Goal: Register for event/course

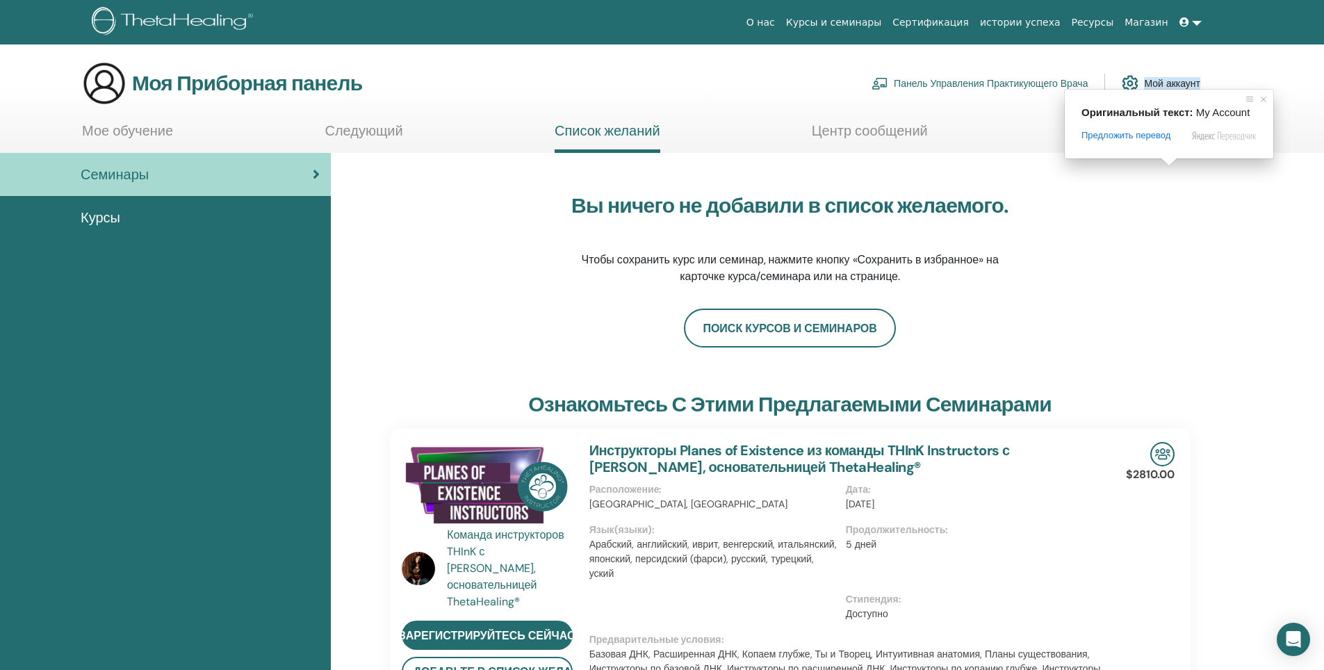
click at [1161, 83] on ya-tr-span "Мой аккаунт" at bounding box center [1172, 83] width 56 height 13
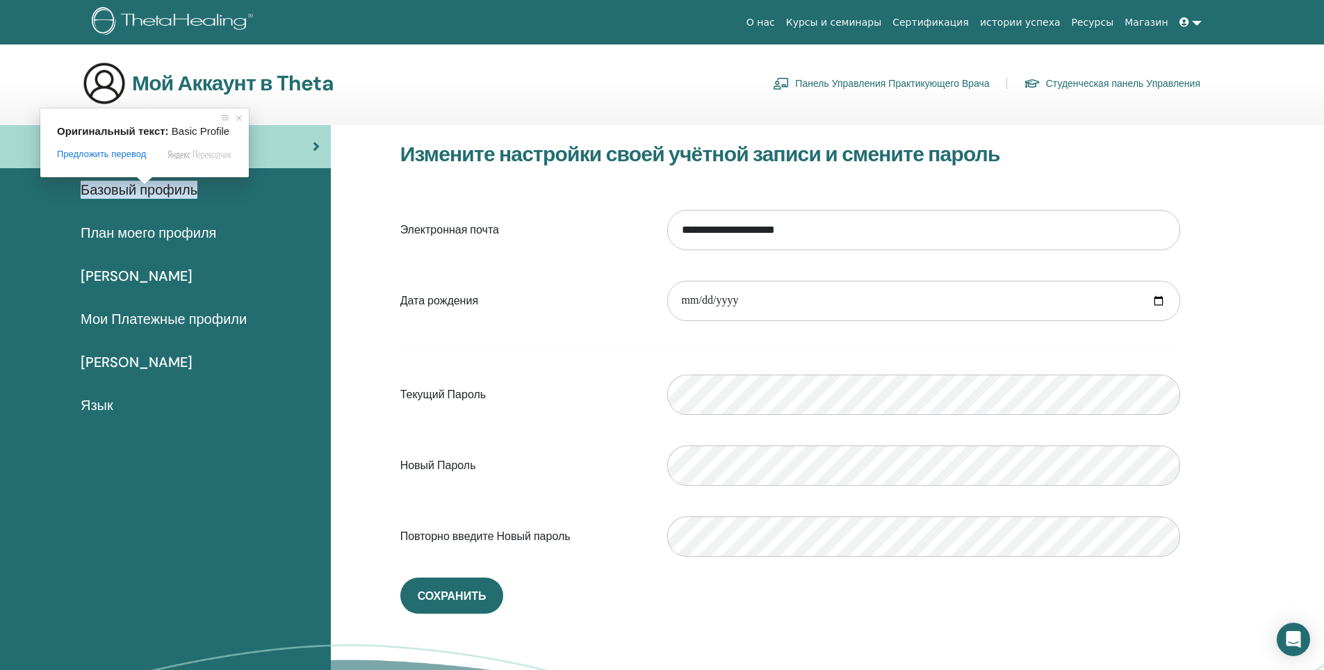
click at [148, 189] on ya-tr-span "Базовый профиль" at bounding box center [139, 190] width 117 height 18
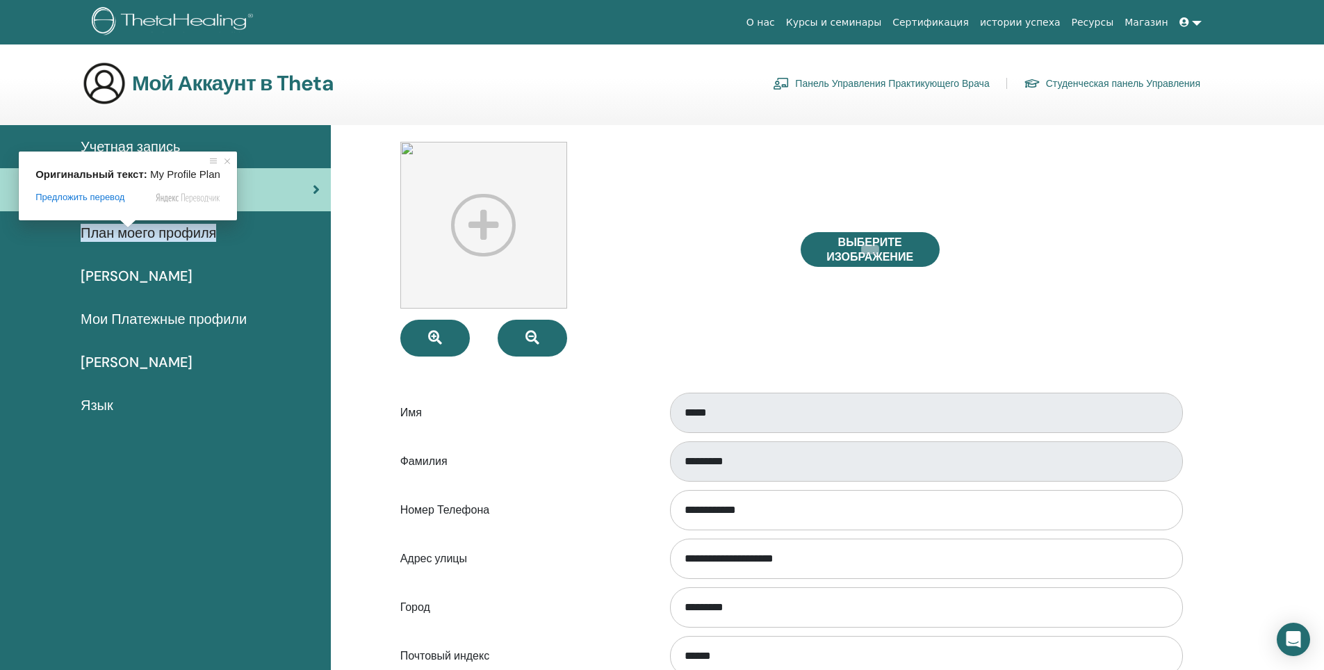
click at [133, 233] on ya-tr-span "План моего профиля" at bounding box center [149, 233] width 136 height 18
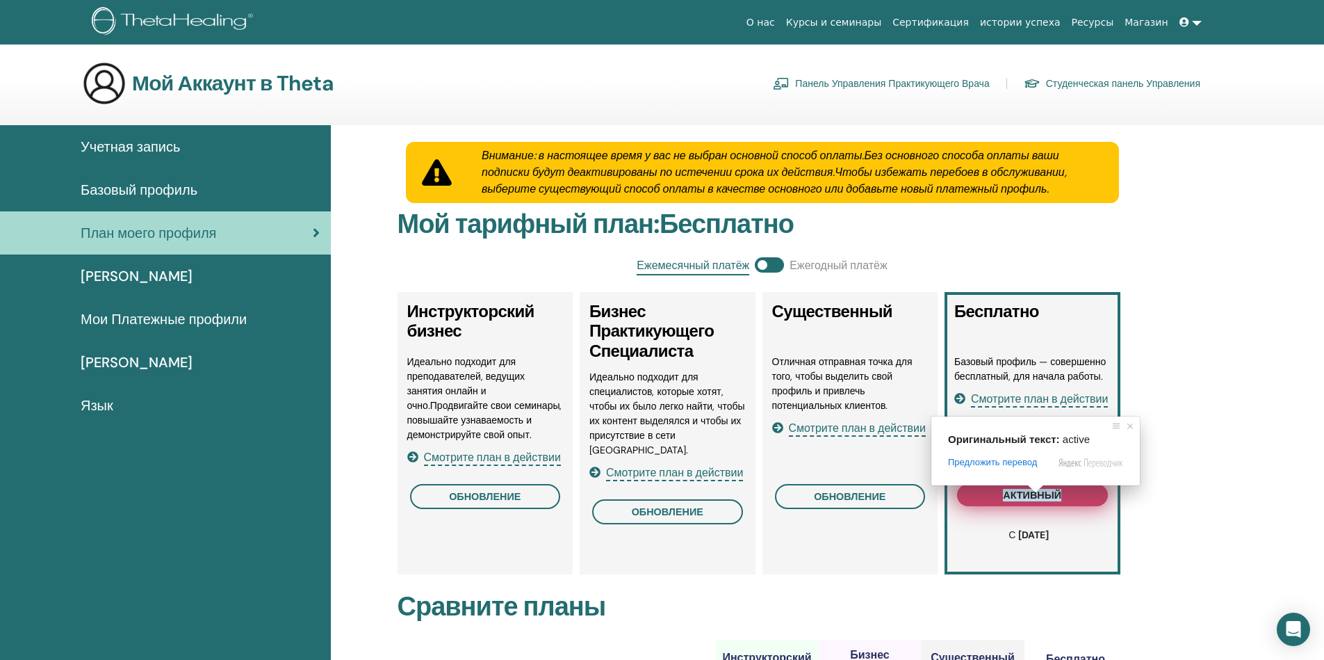
click at [1036, 493] on span at bounding box center [1036, 488] width 18 height 8
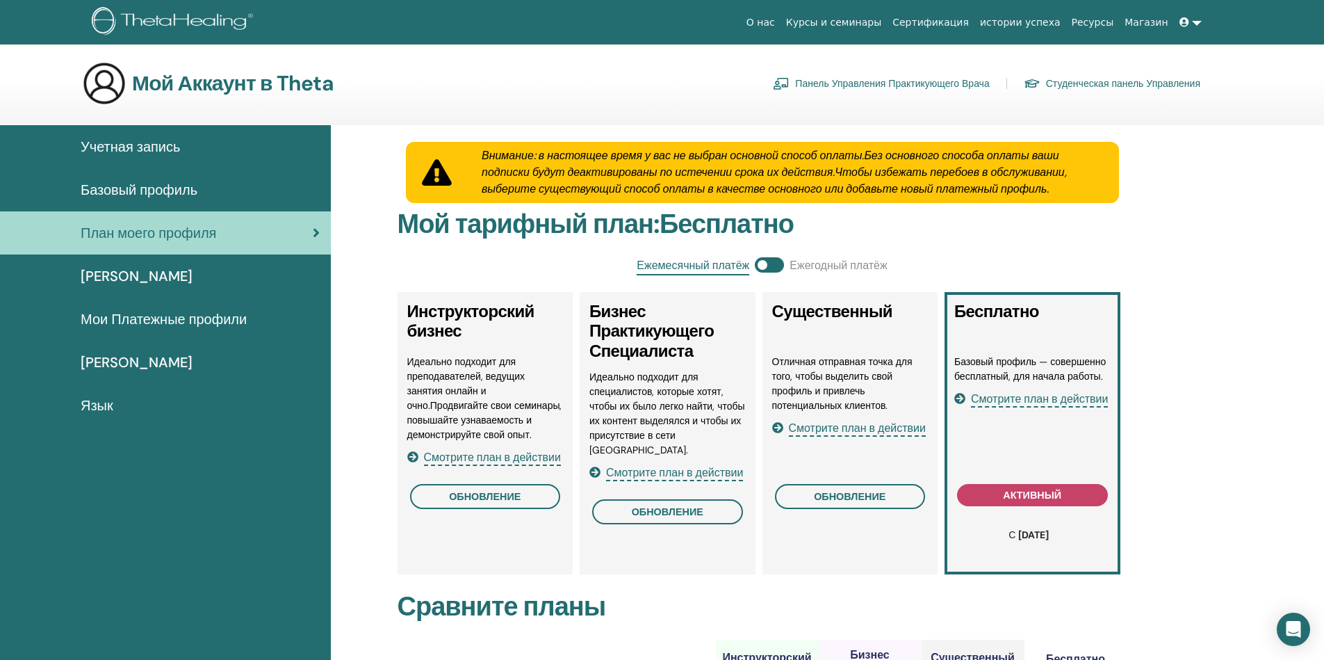
click at [1042, 398] on span "Смотрите план в действии" at bounding box center [1039, 399] width 137 height 16
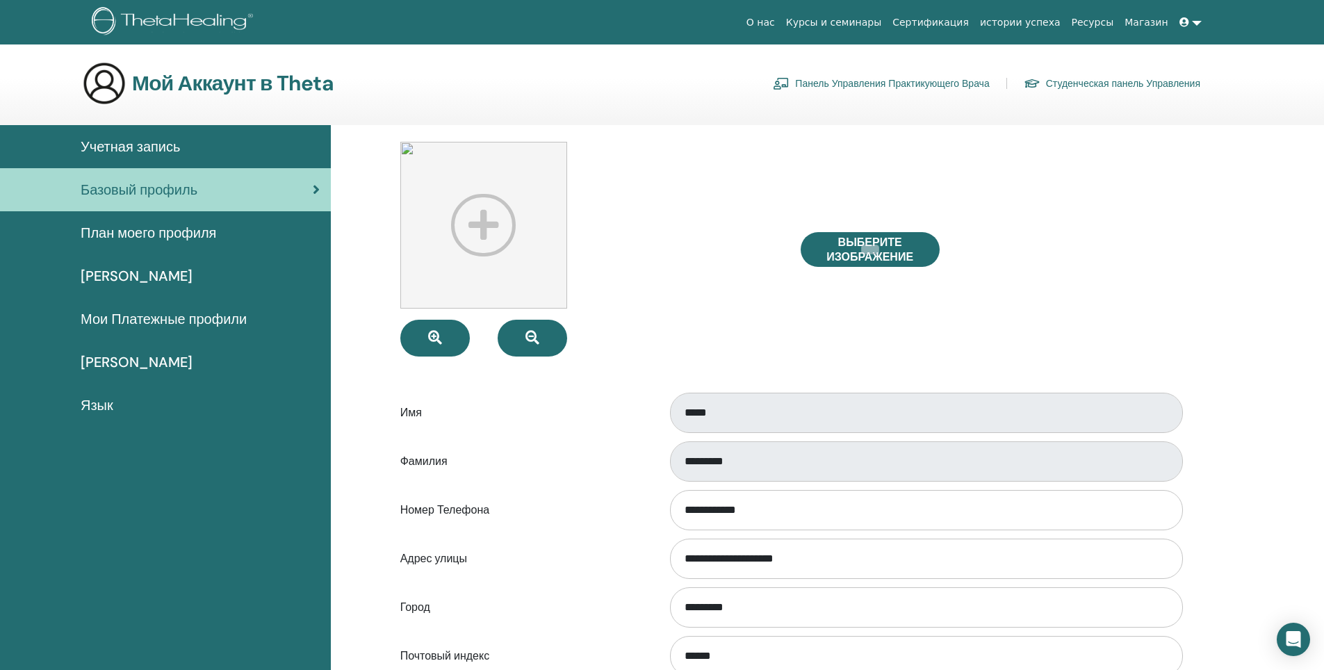
click at [862, 18] on ya-tr-span "Курсы и семинары" at bounding box center [834, 22] width 96 height 11
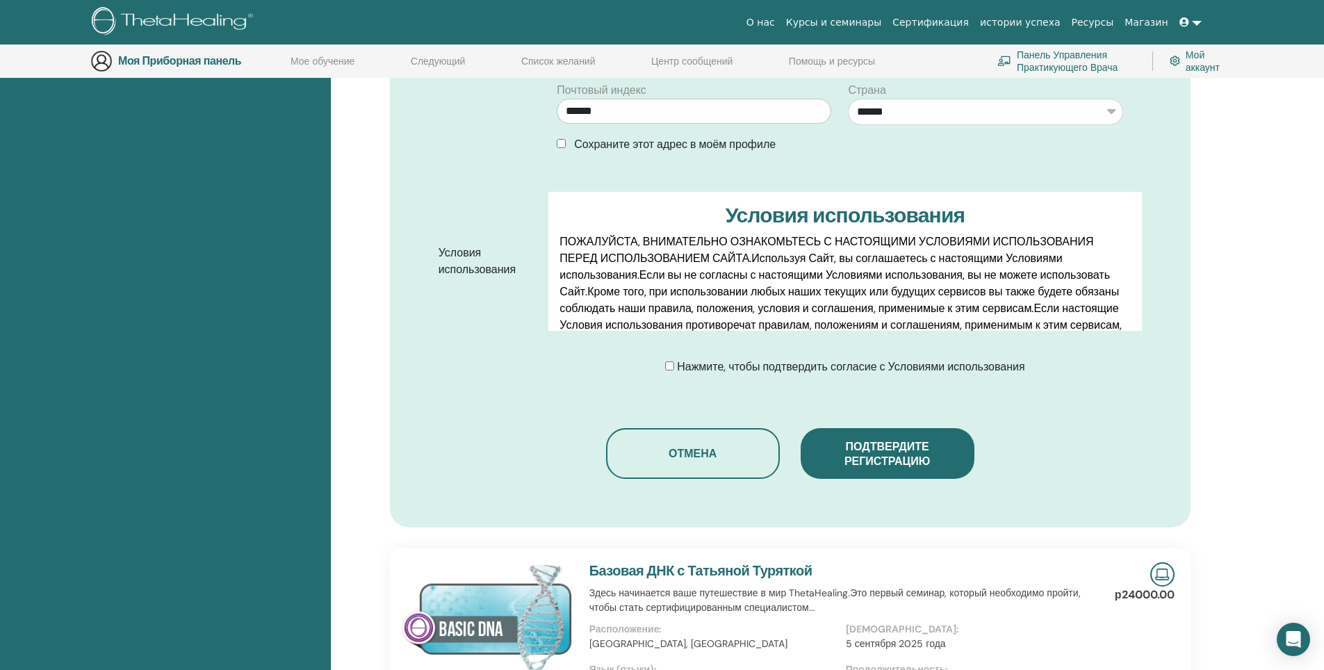
scroll to position [589, 0]
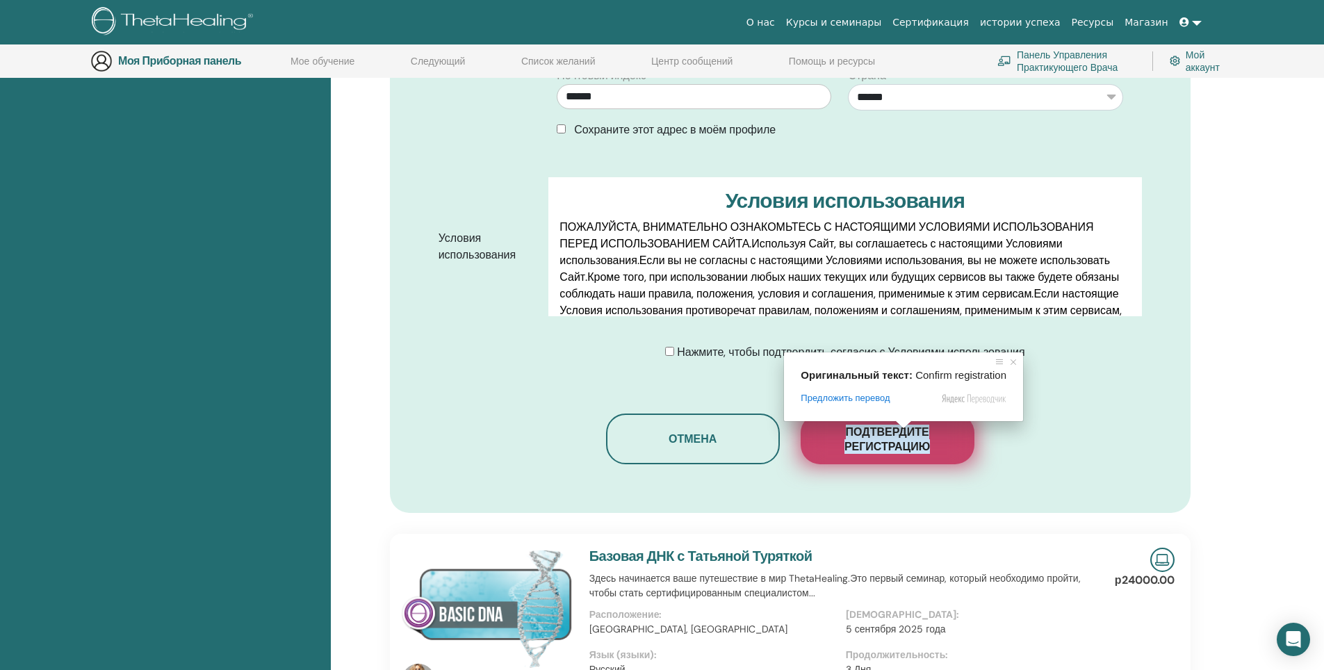
click at [892, 442] on ya-tr-span "Подтвердите регистрацию" at bounding box center [886, 439] width 85 height 29
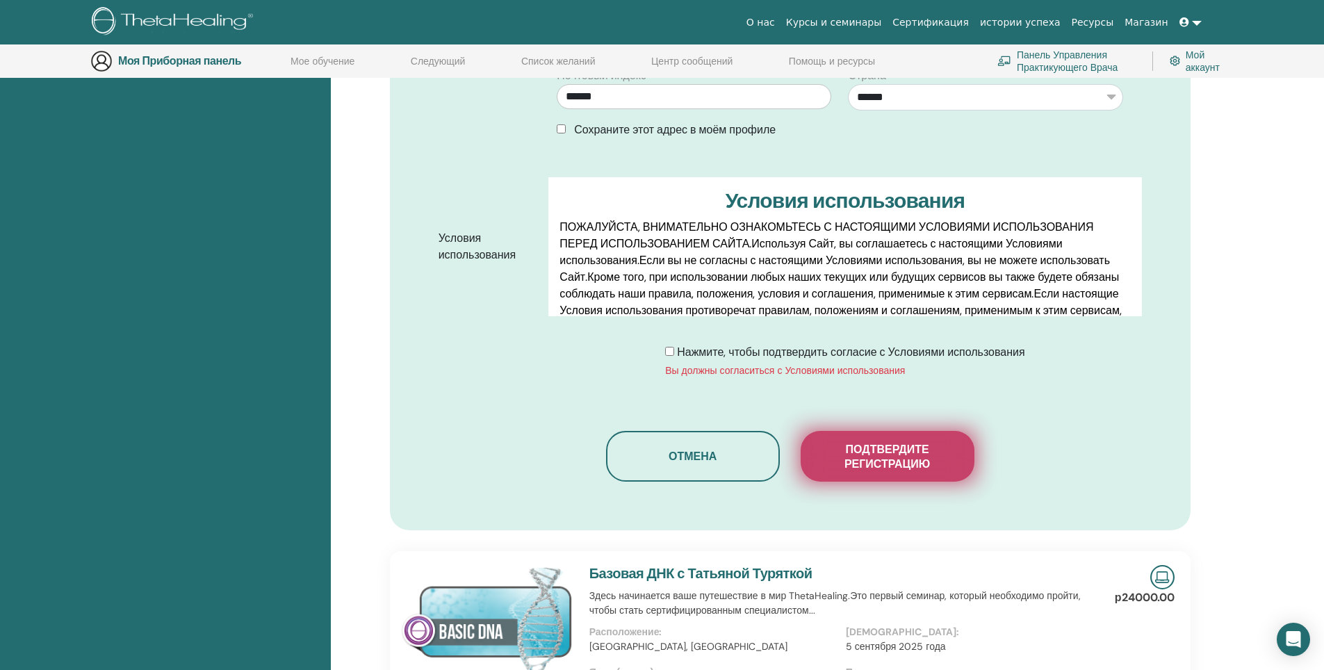
click at [891, 470] on ya-tr-span "Подтвердите регистрацию" at bounding box center [886, 456] width 85 height 29
click at [895, 455] on ya-tr-span "Подтвердите регистрацию" at bounding box center [886, 456] width 85 height 29
